Goal: Information Seeking & Learning: Learn about a topic

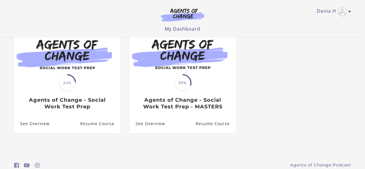
scroll to position [51, 0]
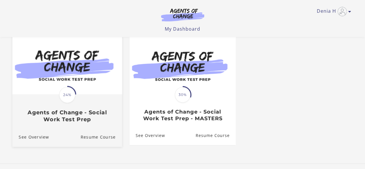
click at [72, 94] on span "24%" at bounding box center [67, 94] width 16 height 16
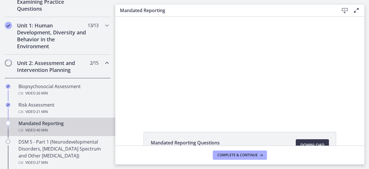
scroll to position [135, 0]
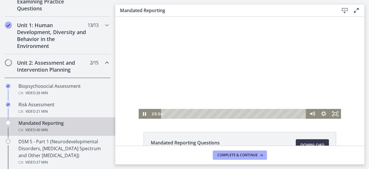
click at [171, 78] on div at bounding box center [240, 68] width 202 height 102
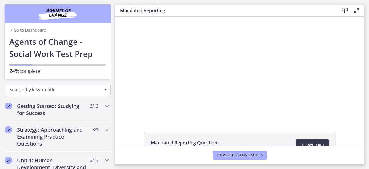
scroll to position [62, 0]
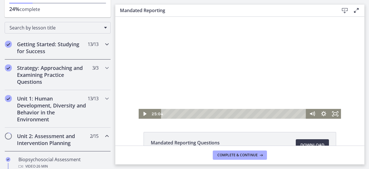
click at [88, 46] on span "13 / 13 Completed" at bounding box center [93, 44] width 11 height 7
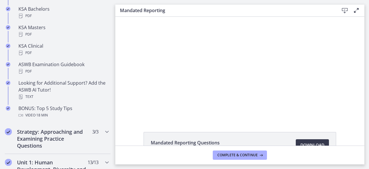
scroll to position [340, 0]
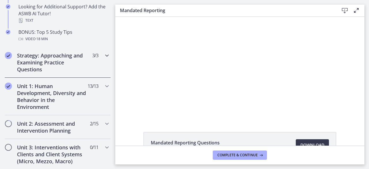
click at [80, 54] on h2 "Strategy: Approaching and Examining Practice Questions" at bounding box center [52, 62] width 70 height 21
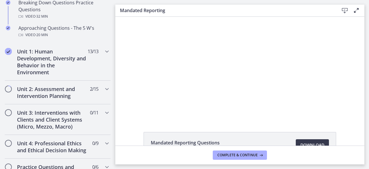
scroll to position [176, 0]
click at [78, 52] on h2 "Unit 1: Human Development, Diversity and Behavior in the Environment" at bounding box center [52, 62] width 70 height 28
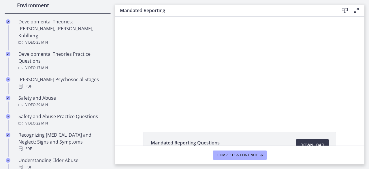
scroll to position [175, 0]
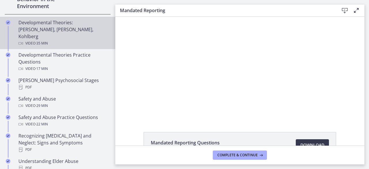
click at [62, 40] on div "Video · 35 min" at bounding box center [63, 43] width 90 height 7
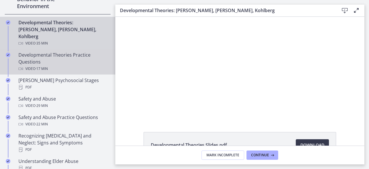
click at [64, 51] on div "Developmental Theories Practice Questions Video · 17 min" at bounding box center [63, 61] width 90 height 21
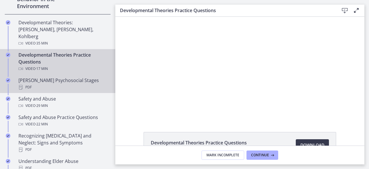
click at [66, 84] on div "PDF" at bounding box center [63, 87] width 90 height 7
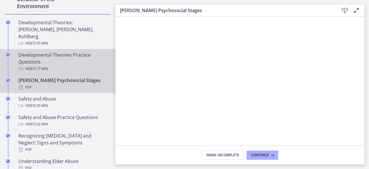
click at [65, 51] on div "Developmental Theories Practice Questions Video · 17 min" at bounding box center [63, 61] width 90 height 21
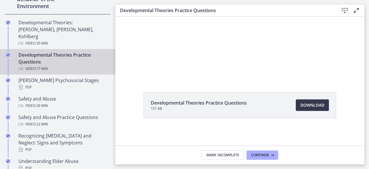
scroll to position [39, 0]
click at [312, 110] on link "Download Opens in a new window" at bounding box center [312, 105] width 33 height 12
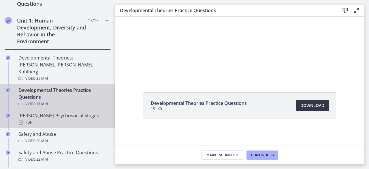
scroll to position [136, 0]
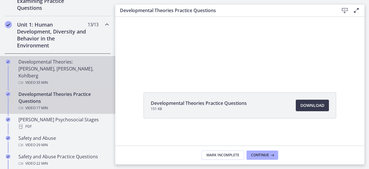
click at [74, 69] on div "Developmental Theories: Erikson, Piaget, Kohlberg Video · 35 min" at bounding box center [63, 72] width 90 height 28
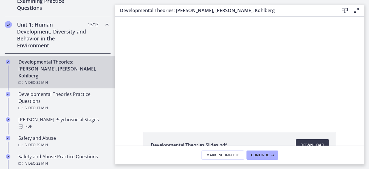
scroll to position [39, 0]
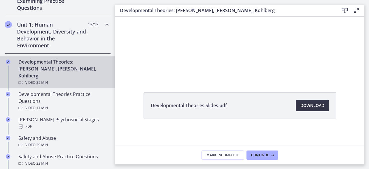
click at [308, 107] on span "Download Opens in a new window" at bounding box center [312, 105] width 24 height 7
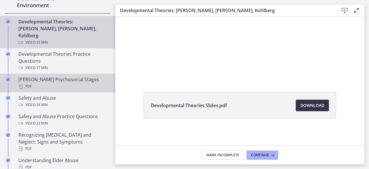
scroll to position [176, 0]
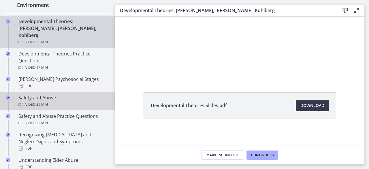
click at [58, 101] on div "Video · 29 min" at bounding box center [63, 104] width 90 height 7
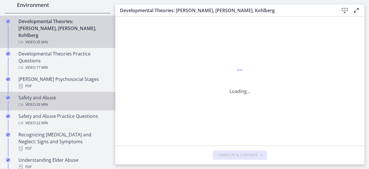
scroll to position [0, 0]
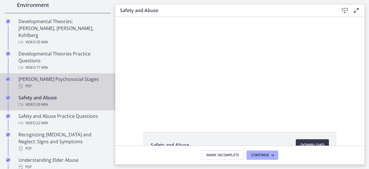
click at [64, 82] on div "PDF" at bounding box center [63, 85] width 90 height 7
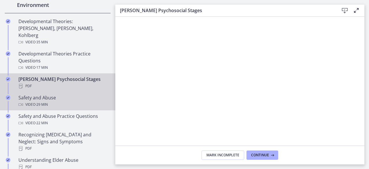
click at [74, 94] on div "Safety and Abuse Video · 29 min" at bounding box center [63, 101] width 90 height 14
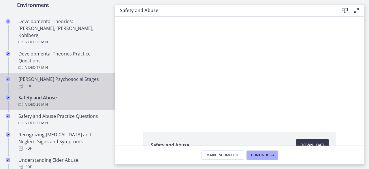
click at [63, 73] on link "Erikson's Psychosocial Stages PDF" at bounding box center [57, 82] width 115 height 18
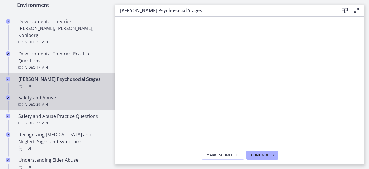
click at [77, 94] on div "Safety and Abuse Video · 29 min" at bounding box center [63, 101] width 90 height 14
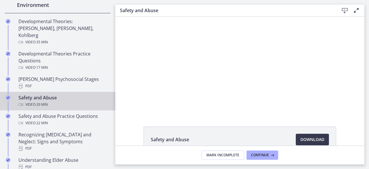
scroll to position [5, 0]
click at [315, 139] on span "Download Opens in a new window" at bounding box center [312, 139] width 24 height 7
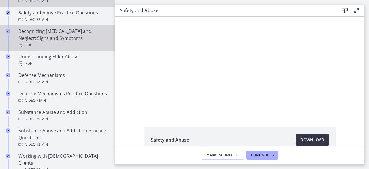
scroll to position [283, 0]
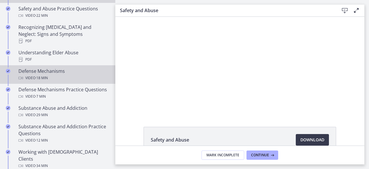
click at [67, 74] on div "Video · 18 min" at bounding box center [63, 77] width 90 height 7
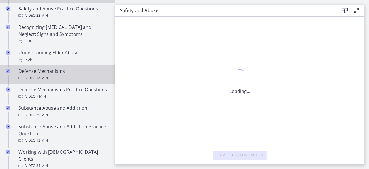
scroll to position [0, 0]
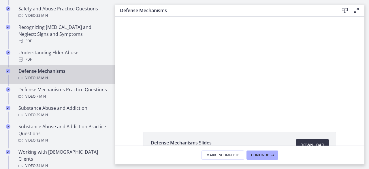
click at [309, 141] on link "Download Opens in a new window" at bounding box center [312, 145] width 33 height 12
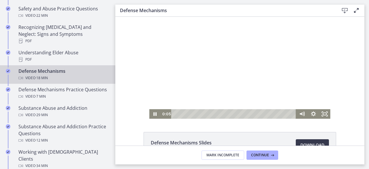
click at [164, 83] on div at bounding box center [239, 68] width 181 height 102
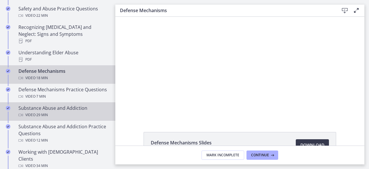
click at [58, 108] on div "Substance Abuse and Addiction Video · 29 min" at bounding box center [63, 111] width 90 height 14
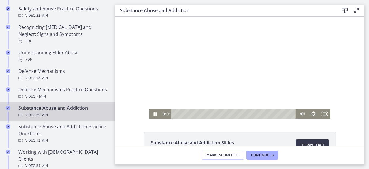
click at [225, 100] on div at bounding box center [239, 68] width 181 height 102
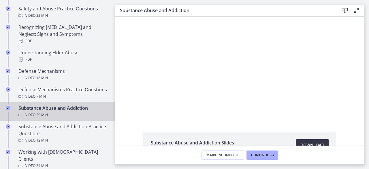
click at [311, 140] on link "Download Opens in a new window" at bounding box center [312, 145] width 33 height 12
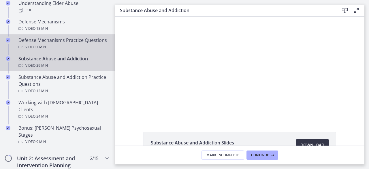
scroll to position [333, 0]
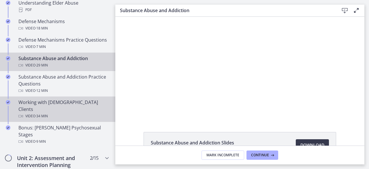
click at [63, 112] on div "Video · 34 min" at bounding box center [63, 115] width 90 height 7
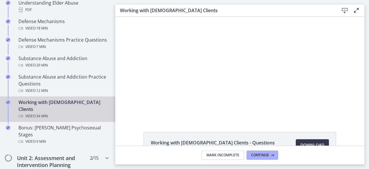
click at [178, 75] on div at bounding box center [240, 68] width 202 height 102
click at [308, 140] on link "Download Opens in a new window" at bounding box center [312, 145] width 33 height 12
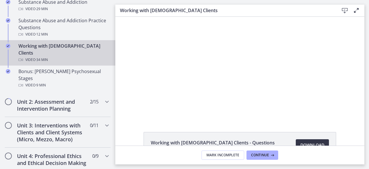
scroll to position [390, 0]
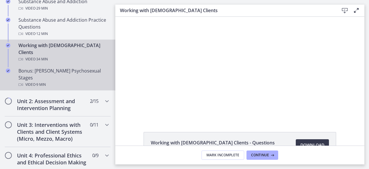
click at [58, 81] on div "Video · 9 min" at bounding box center [63, 84] width 90 height 7
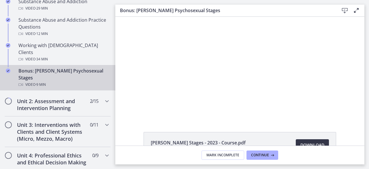
click at [315, 140] on link "Download Opens in a new window" at bounding box center [312, 145] width 33 height 12
click at [130, 96] on div "Click for sound @keyframes VOLUME_SMALL_WAVE_FLASH { 0% { opacity: 0; } 33% { o…" at bounding box center [239, 68] width 249 height 102
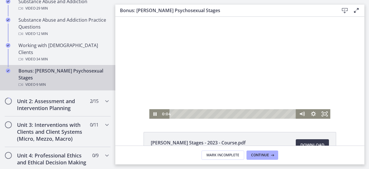
click at [152, 101] on div at bounding box center [239, 68] width 181 height 102
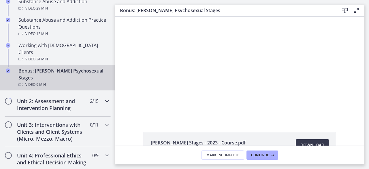
click at [61, 97] on h2 "Unit 2: Assessment and Intervention Planning" at bounding box center [52, 104] width 70 height 14
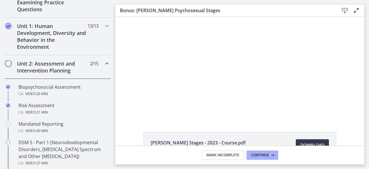
scroll to position [134, 0]
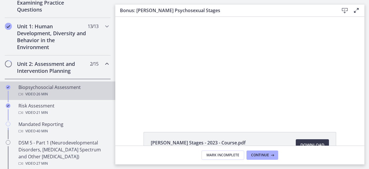
click at [69, 89] on div "Biopsychosocial Assessment Video · 26 min" at bounding box center [63, 91] width 90 height 14
click at [319, 144] on span "Download Opens in a new window" at bounding box center [312, 144] width 24 height 7
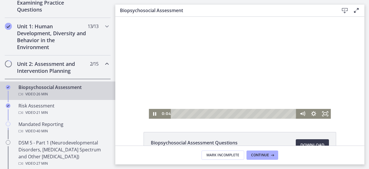
click at [178, 70] on div at bounding box center [240, 68] width 182 height 102
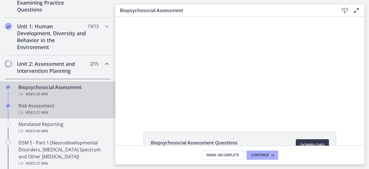
click at [28, 104] on div "Risk Assessment Video · 21 min" at bounding box center [63, 109] width 90 height 14
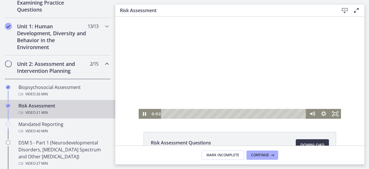
click at [191, 100] on div at bounding box center [240, 68] width 202 height 102
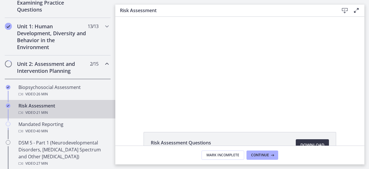
click at [314, 142] on span "Download Opens in a new window" at bounding box center [312, 144] width 24 height 7
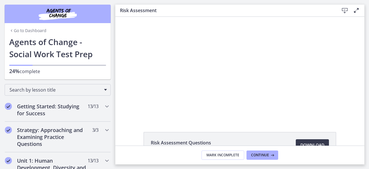
click at [30, 32] on link "Go to Dashboard" at bounding box center [27, 31] width 37 height 6
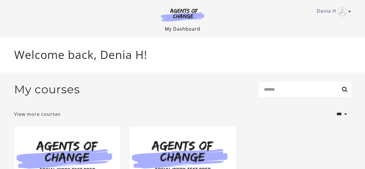
click at [180, 28] on link "My Dashboard" at bounding box center [182, 29] width 35 height 6
click at [189, 11] on img at bounding box center [182, 14] width 55 height 13
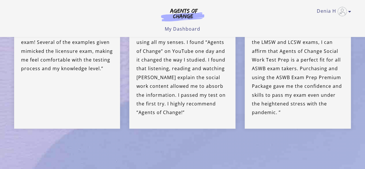
scroll to position [1507, 0]
click at [342, 11] on img "Toggle menu" at bounding box center [341, 11] width 9 height 9
click at [319, 22] on link "My Account" at bounding box center [327, 21] width 51 height 10
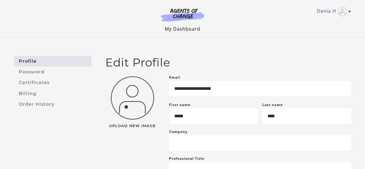
click at [195, 29] on link "My Dashboard" at bounding box center [182, 29] width 35 height 6
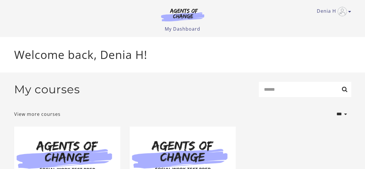
scroll to position [90, 0]
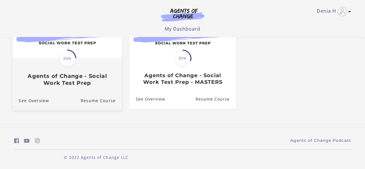
click at [85, 78] on h3 "Agents of Change - Social Work Test Prep" at bounding box center [66, 79] width 97 height 13
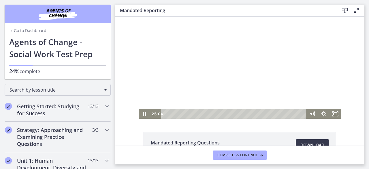
click at [149, 75] on div at bounding box center [240, 68] width 202 height 102
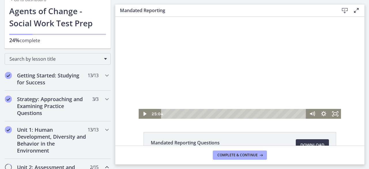
scroll to position [30, 0]
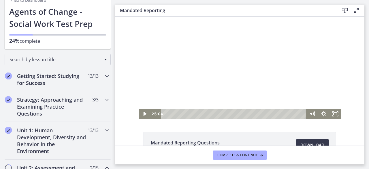
click at [74, 74] on h2 "Getting Started: Studying for Success" at bounding box center [52, 79] width 70 height 14
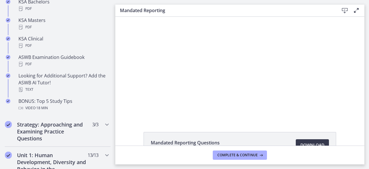
scroll to position [360, 0]
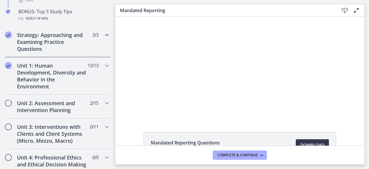
click at [73, 47] on h2 "Strategy: Approaching and Examining Practice Questions" at bounding box center [52, 41] width 70 height 21
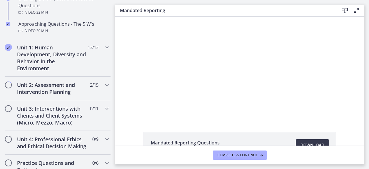
scroll to position [182, 0]
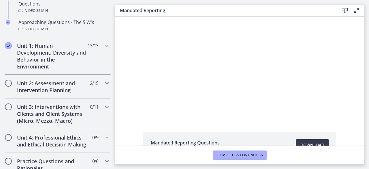
click at [86, 55] on div "Unit 1: Human Development, Diversity and Behavior in the Environment 13 / 13 Co…" at bounding box center [58, 55] width 106 height 37
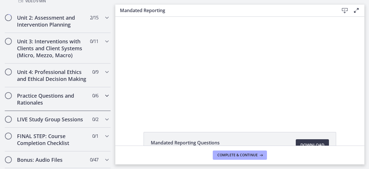
scroll to position [433, 0]
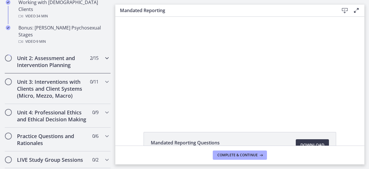
click at [62, 58] on div "Unit 2: Assessment and Intervention Planning 2 / 15 Completed" at bounding box center [58, 62] width 106 height 24
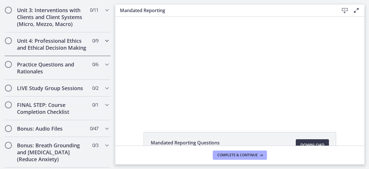
scroll to position [562, 0]
click at [66, 33] on div "Unit 3: Interventions with Clients and Client Systems (Micro, Mezzo, Macro) 0 /…" at bounding box center [58, 17] width 106 height 31
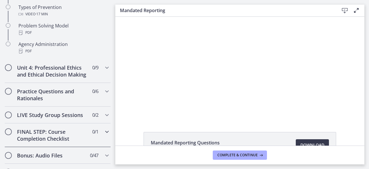
scroll to position [406, 0]
click at [64, 69] on h2 "Unit 4: Professional Ethics and Ethical Decision Making" at bounding box center [52, 71] width 70 height 14
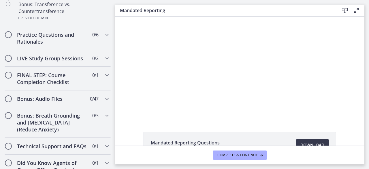
scroll to position [426, 0]
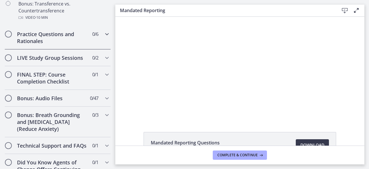
click at [62, 44] on h2 "Practice Questions and Rationales" at bounding box center [52, 38] width 70 height 14
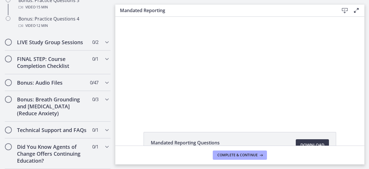
scroll to position [390, 0]
click at [62, 96] on h2 "Bonus: Breath Grounding and [MEDICAL_DATA] (Reduce Anxiety)" at bounding box center [52, 106] width 70 height 21
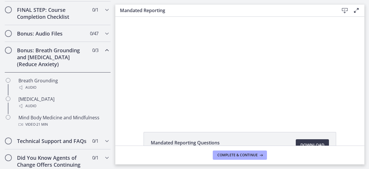
scroll to position [304, 0]
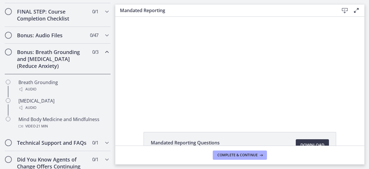
click at [74, 49] on div "Bonus: Breath Grounding and [MEDICAL_DATA] (Reduce Anxiety) 0 / 3 Completed" at bounding box center [58, 59] width 106 height 31
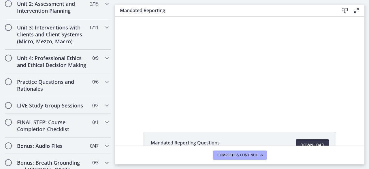
scroll to position [268, 0]
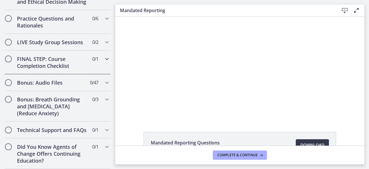
click at [65, 58] on h2 "FINAL STEP: Course Completion Checklist" at bounding box center [52, 62] width 70 height 14
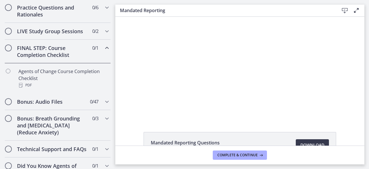
click at [65, 58] on h2 "FINAL STEP: Course Completion Checklist" at bounding box center [52, 51] width 70 height 14
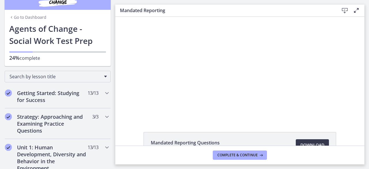
scroll to position [0, 0]
